Goal: Task Accomplishment & Management: Manage account settings

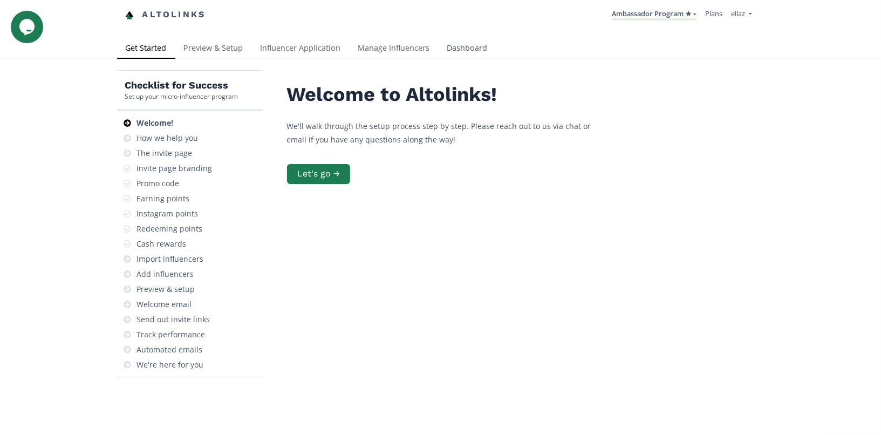
click at [460, 47] on link "Dashboard" at bounding box center [468, 49] width 58 height 22
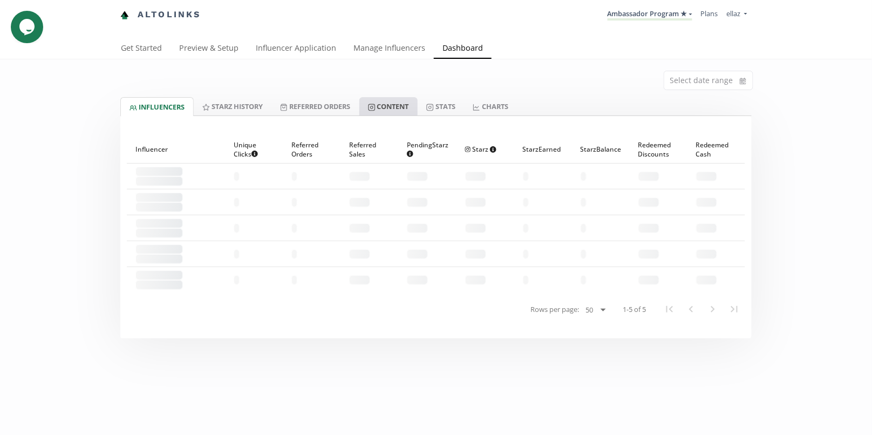
click at [415, 106] on link "Content" at bounding box center [388, 106] width 58 height 18
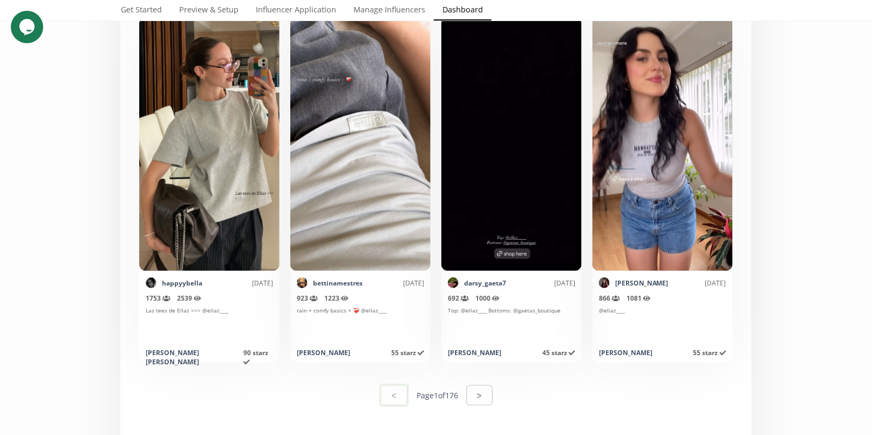
scroll to position [5313, 0]
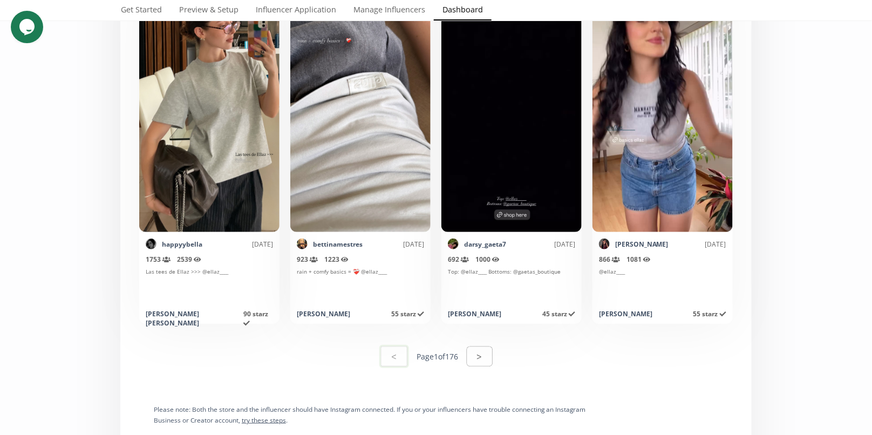
click at [476, 357] on button ">" at bounding box center [480, 356] width 26 height 20
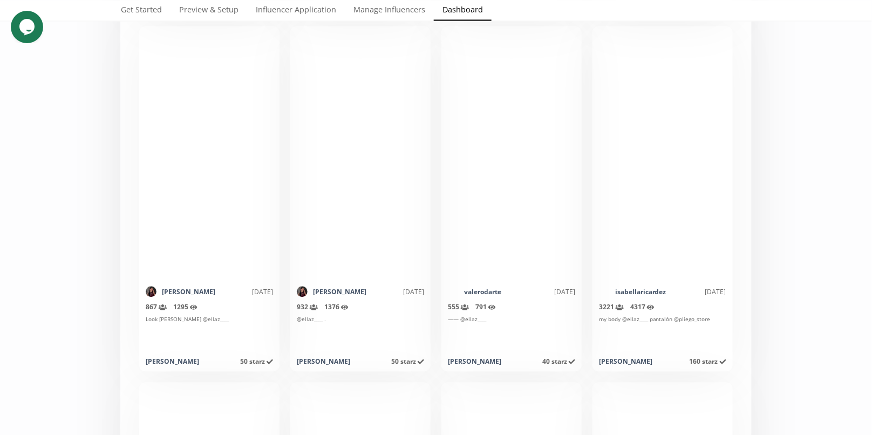
scroll to position [2306, 0]
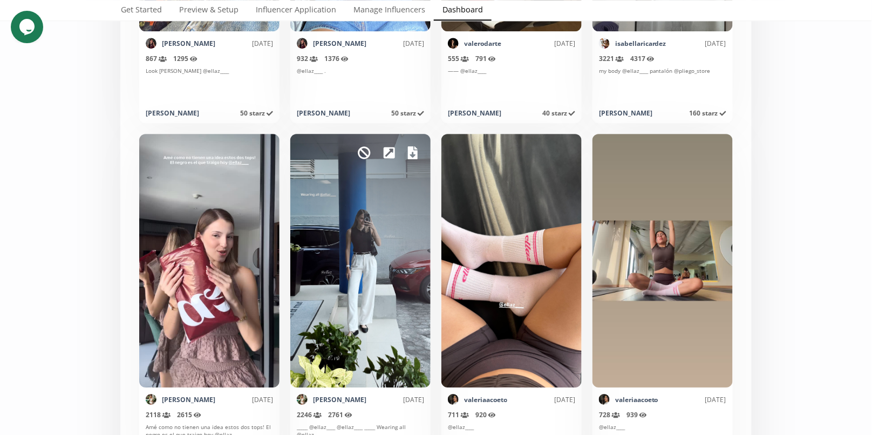
click at [413, 153] on icon at bounding box center [413, 152] width 10 height 13
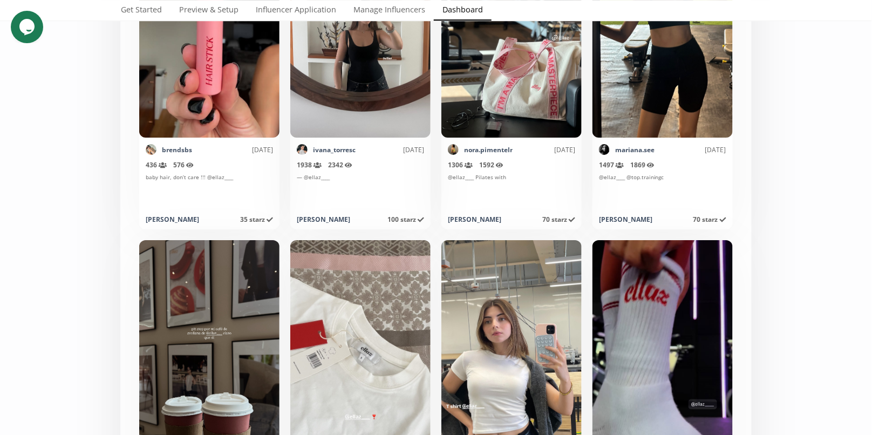
scroll to position [5375, 0]
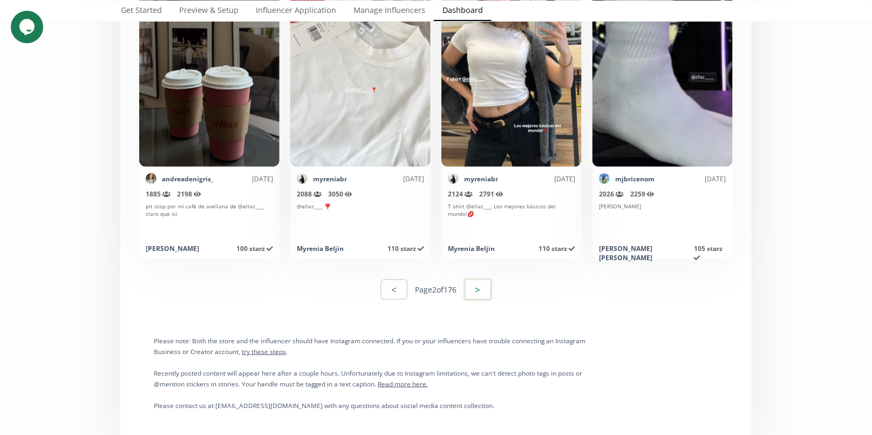
click at [490, 290] on button ">" at bounding box center [478, 289] width 29 height 23
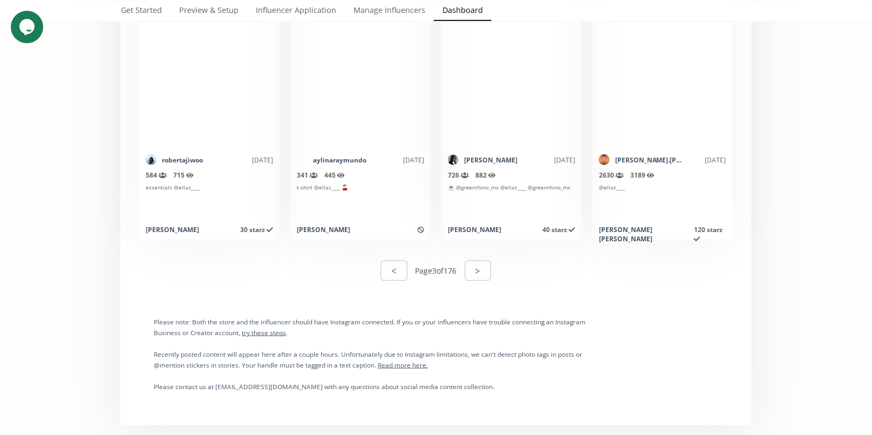
scroll to position [5245, 0]
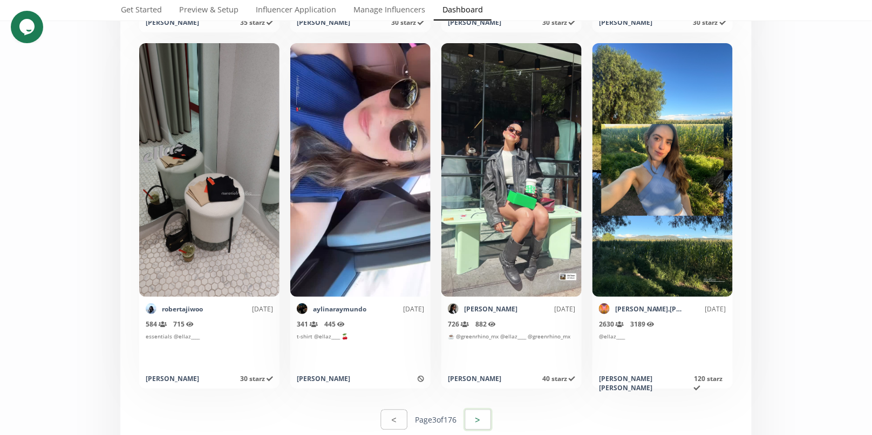
click at [480, 418] on button ">" at bounding box center [478, 419] width 29 height 23
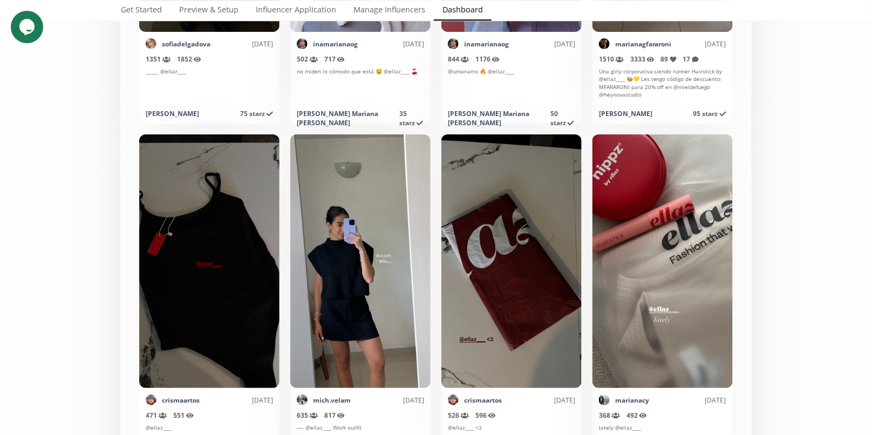
scroll to position [3730, 0]
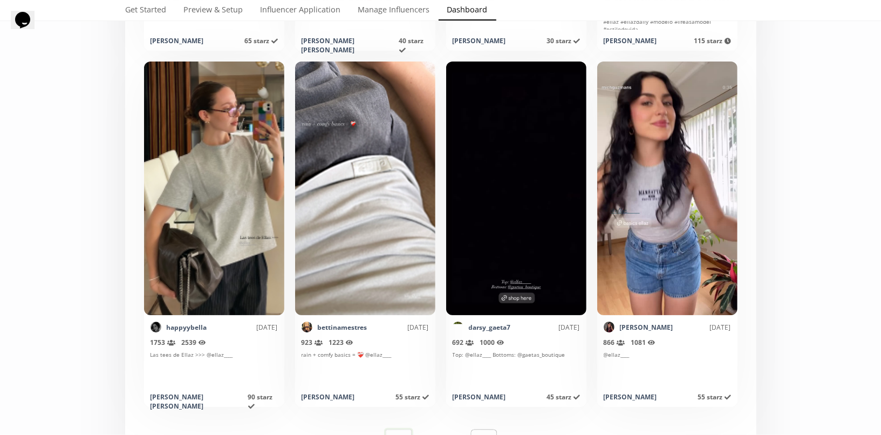
scroll to position [5398, 0]
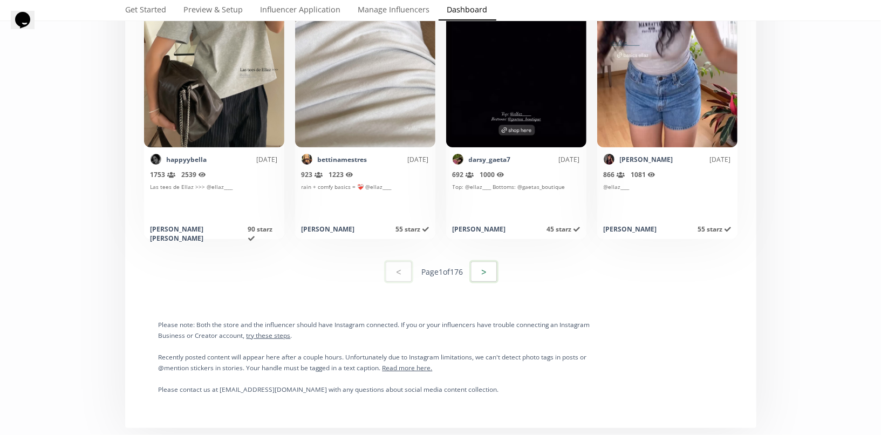
click at [494, 281] on button ">" at bounding box center [483, 271] width 29 height 23
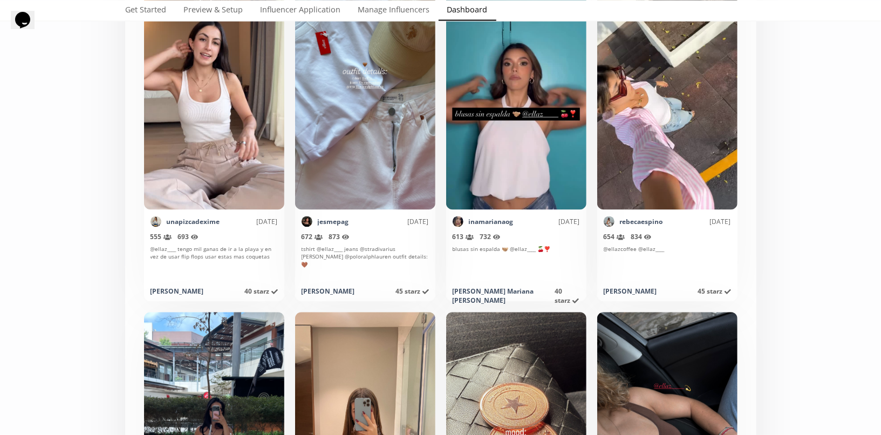
scroll to position [1604, 0]
